Goal: Obtain resource: Obtain resource

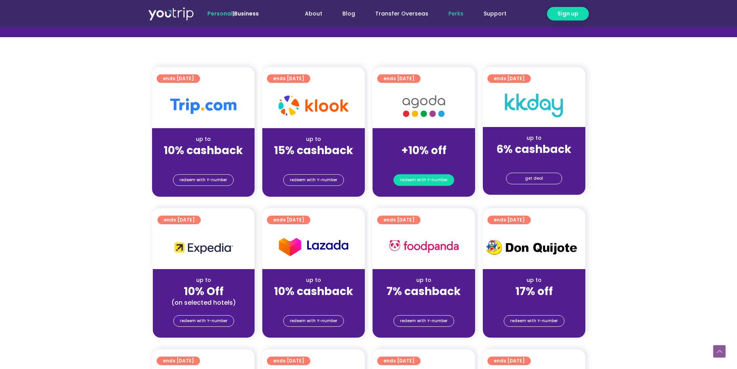
click at [418, 182] on span "redeem with Y-number" at bounding box center [424, 179] width 48 height 11
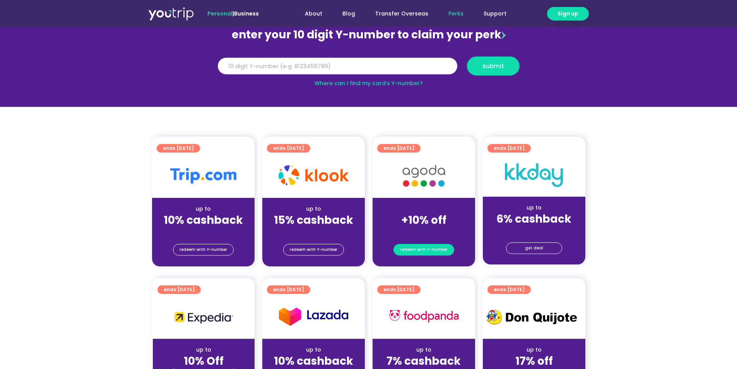
click at [415, 248] on span "redeem with Y-number" at bounding box center [424, 249] width 48 height 11
click at [413, 248] on span "redeem with Y-number" at bounding box center [424, 249] width 48 height 11
click at [319, 65] on input "Y Number" at bounding box center [337, 66] width 239 height 17
paste input "8133055231"
type input "8133055231"
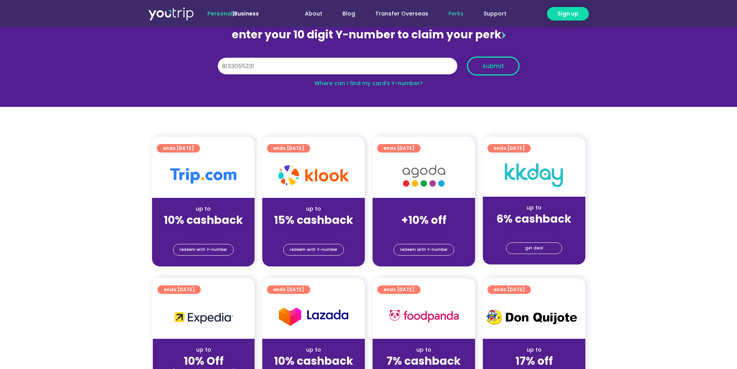
click at [483, 69] on span "submit" at bounding box center [493, 66] width 22 height 6
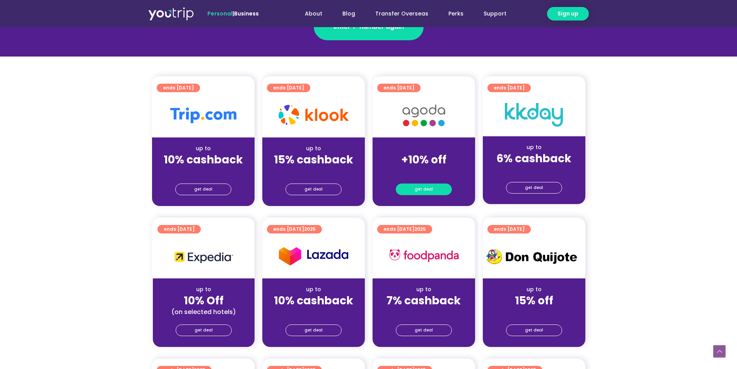
click at [428, 189] on span "get deal" at bounding box center [424, 189] width 18 height 11
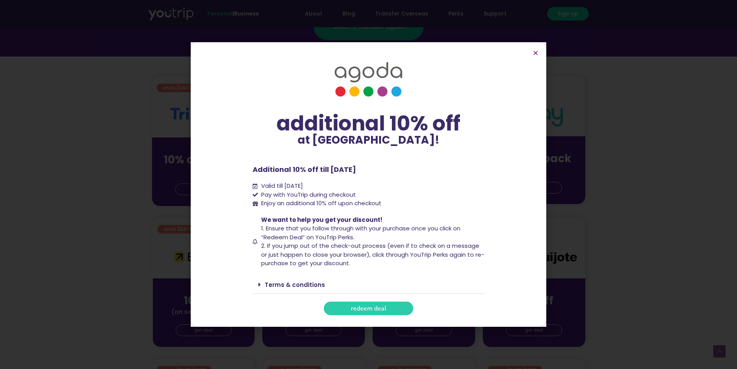
click at [260, 283] on icon at bounding box center [259, 284] width 2 height 6
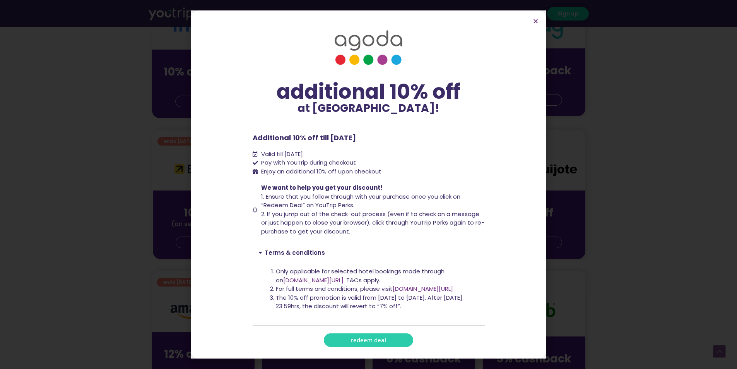
scroll to position [232, 0]
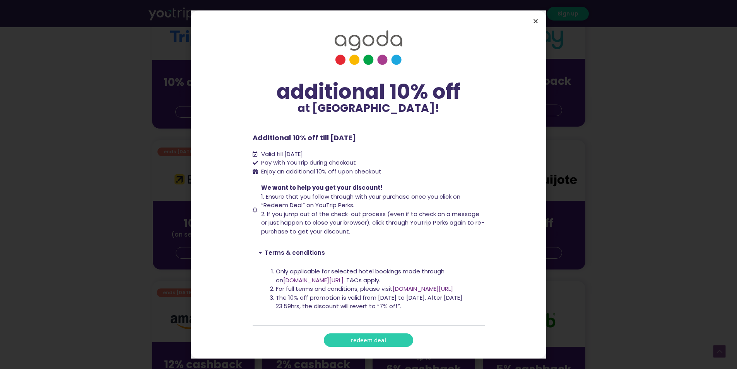
click at [535, 20] on icon "Close" at bounding box center [536, 21] width 6 height 6
